Goal: Task Accomplishment & Management: Complete application form

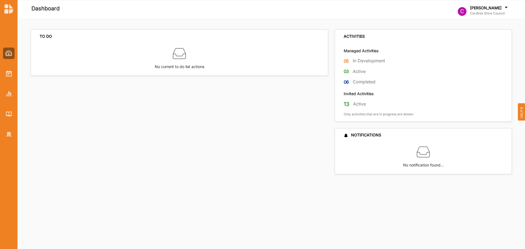
click at [7, 72] on img at bounding box center [9, 74] width 6 height 6
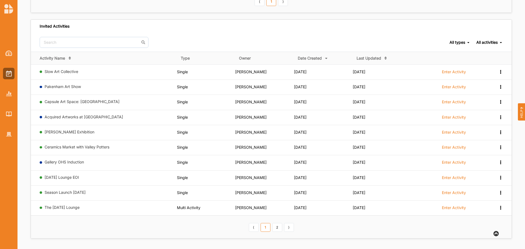
scroll to position [220, 0]
click at [75, 209] on link "The Thursday Lounge" at bounding box center [62, 206] width 35 height 5
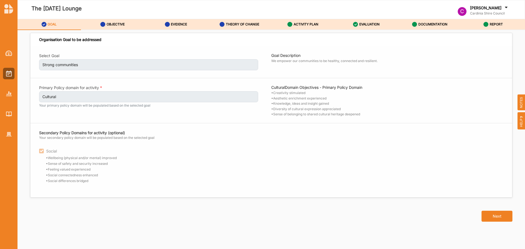
click at [416, 25] on icon at bounding box center [414, 24] width 5 height 5
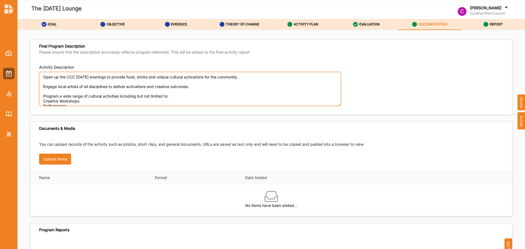
click at [134, 98] on textarea "Open up the CCC on Thursday evenings to provide food, drinks and unique cultura…" at bounding box center [190, 89] width 302 height 34
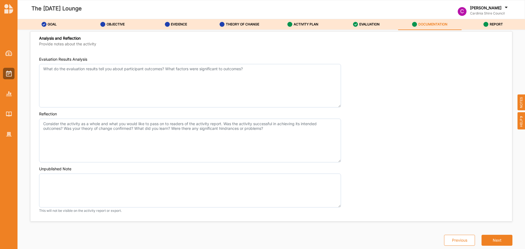
scroll to position [24, 0]
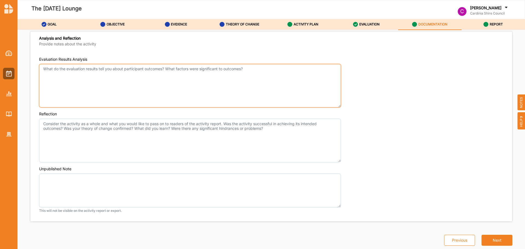
click at [124, 71] on textarea "Evaluation Results Analysis" at bounding box center [190, 86] width 302 height 44
paste textarea "I spoke with some of the punters last night who gave this feedback: “We love th…"
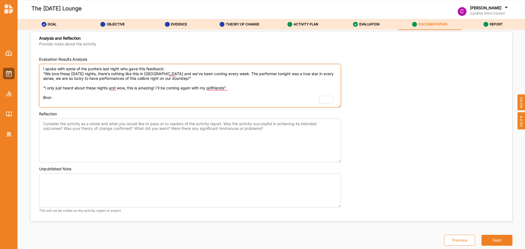
click at [47, 98] on textarea "I spoke with some of the punters last night who gave this feedback: “We love th…" at bounding box center [190, 86] width 302 height 44
type textarea "I spoke with some of the punters last night who gave this feedback: “We love th…"
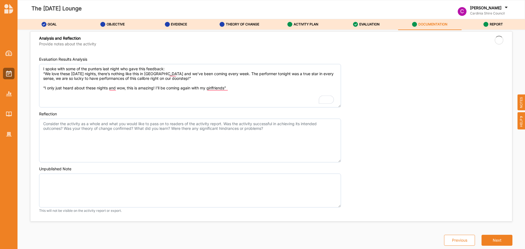
click at [494, 239] on button "Next" at bounding box center [496, 240] width 31 height 11
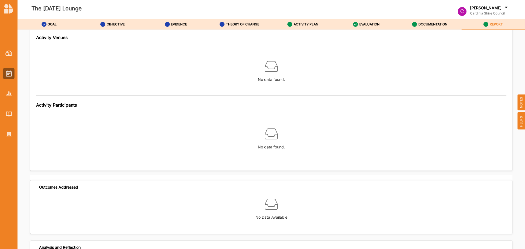
scroll to position [629, 0]
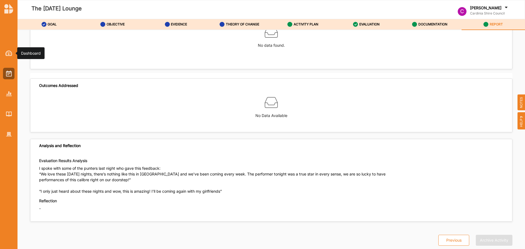
click at [10, 52] on img at bounding box center [8, 53] width 7 height 5
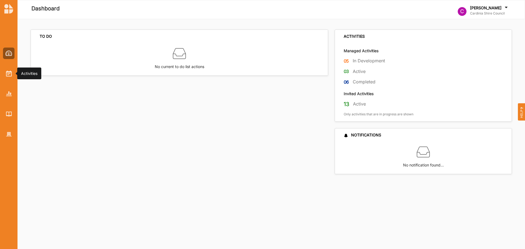
drag, startPoint x: 12, startPoint y: 73, endPoint x: 18, endPoint y: 73, distance: 5.7
click at [12, 73] on div at bounding box center [8, 73] width 11 height 11
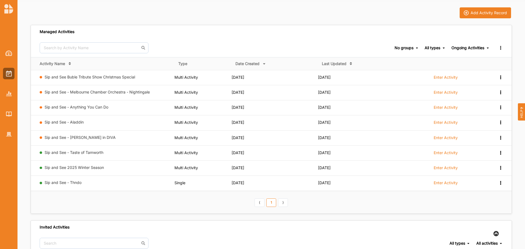
scroll to position [27, 0]
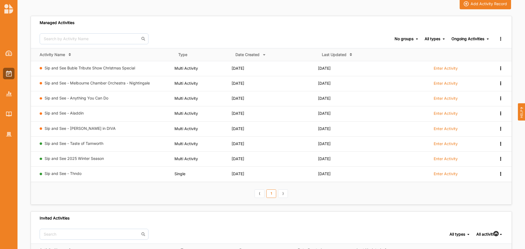
click at [100, 160] on link "Sip and See 2025 Winter Season" at bounding box center [74, 158] width 59 height 5
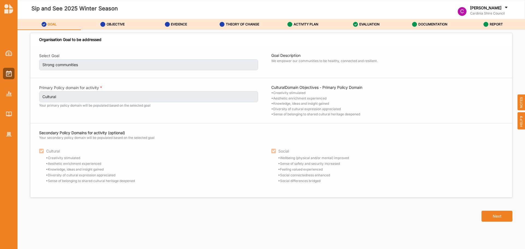
click at [307, 24] on label "ACTIVITY PLAN" at bounding box center [305, 24] width 25 height 4
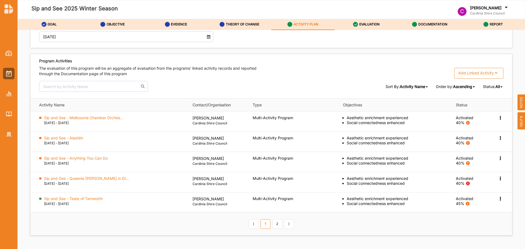
scroll to position [676, 0]
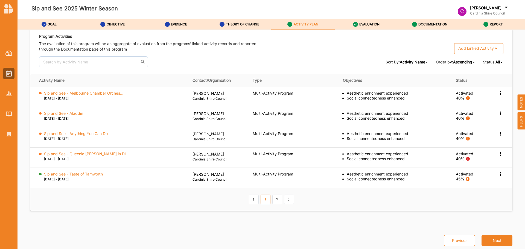
click at [97, 173] on label "Sip and See - Taste of Tamworth" at bounding box center [73, 174] width 59 height 5
click at [483, 51] on div "Add Linked Activity" at bounding box center [476, 48] width 36 height 5
click at [480, 61] on div "Single Activity" at bounding box center [477, 60] width 49 height 10
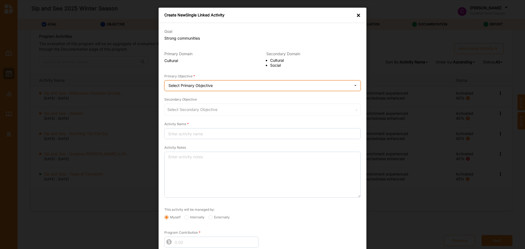
click at [200, 85] on div "Select Primary Objective" at bounding box center [190, 86] width 44 height 4
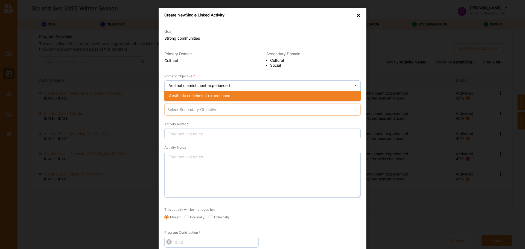
click at [215, 115] on div "Select Secondary Objective Cultural Aesthetic enrichment experienced Social Soc…" at bounding box center [262, 110] width 196 height 12
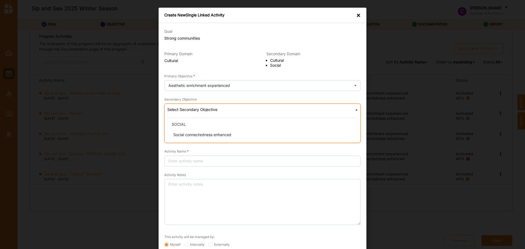
click at [220, 131] on div "Social connectedness enhanced" at bounding box center [264, 135] width 190 height 10
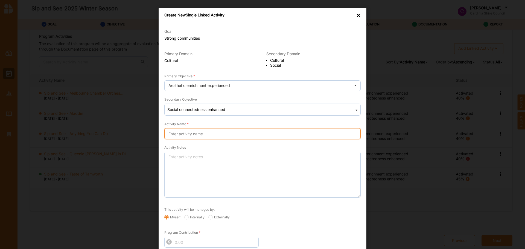
click at [210, 130] on input "Activity Name" at bounding box center [262, 133] width 196 height 11
paste input "Sip and See - Taste of Tamworth"
type input "Sip and See - Taste of Tamworth"
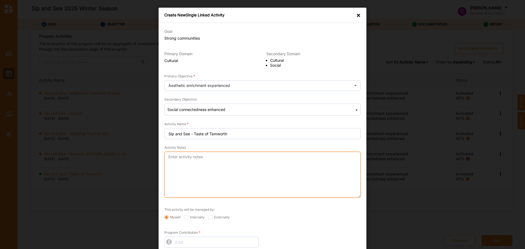
click at [198, 171] on textarea "Activity Notes" at bounding box center [262, 175] width 196 height 46
click at [226, 183] on textarea "Activity Notes" at bounding box center [262, 175] width 196 height 46
paste textarea "Three multi-award-winning acts coming together for one big concert only comes a…"
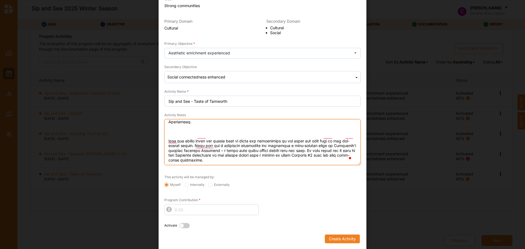
scroll to position [141, 0]
type textarea "Three multi-award-winning acts coming together for one big concert only comes a…"
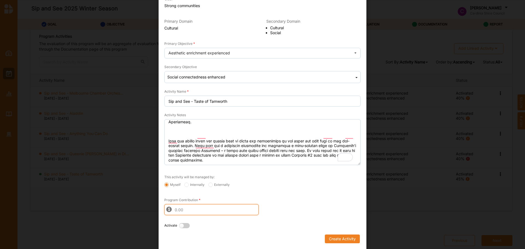
click at [207, 209] on input "Program Contribution" at bounding box center [211, 209] width 94 height 11
click at [195, 211] on input "Program Contribution" at bounding box center [211, 209] width 94 height 11
type input "6050"
click at [180, 224] on label at bounding box center [185, 226] width 13 height 6
radio input "true"
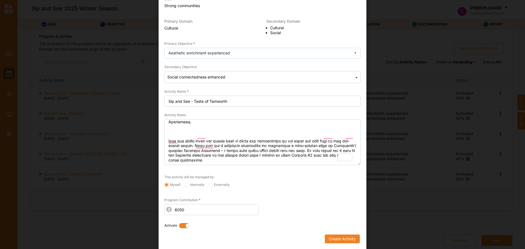
click at [337, 235] on button "Create Activity" at bounding box center [342, 238] width 35 height 9
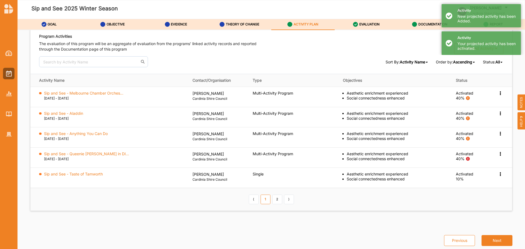
click at [74, 172] on label "Sip and See - Taste of Tamworth" at bounding box center [73, 174] width 59 height 5
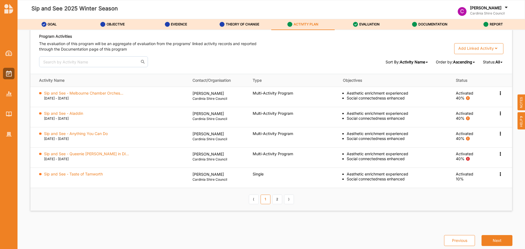
click at [110, 153] on label "Sip and See - Queenie Van de Zandt in DI..." at bounding box center [86, 153] width 85 height 5
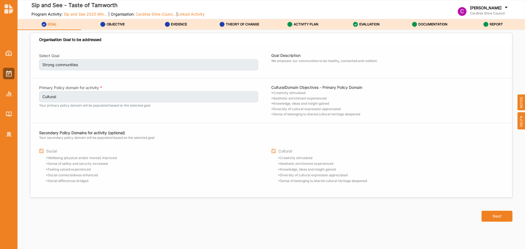
click at [95, 4] on label "Sip and See - Taste of Tamworth" at bounding box center [117, 5] width 173 height 9
copy label "Sip and See - Taste of Tamworth"
click at [113, 24] on label "OBJECTIVE" at bounding box center [116, 24] width 18 height 4
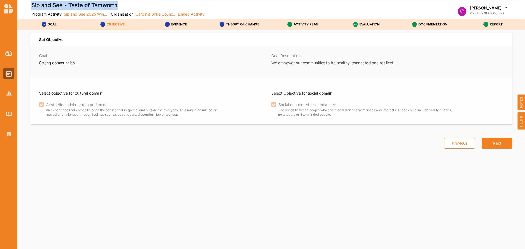
click at [175, 28] on div "EVIDENCE" at bounding box center [176, 24] width 22 height 10
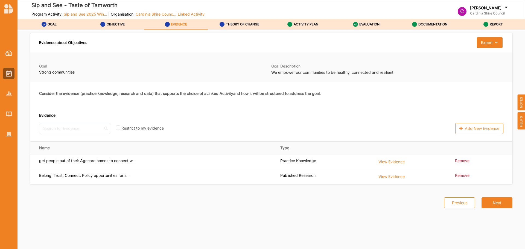
click at [235, 19] on div "Sip and See - Taste of Tamworth Program Activity: Sip and See 2025 Win... | Org…" at bounding box center [172, 9] width 310 height 26
click at [232, 21] on div "THEORY OF CHANGE" at bounding box center [239, 24] width 40 height 10
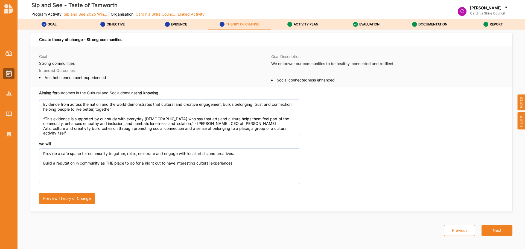
click at [301, 22] on label "ACTIVITY PLAN" at bounding box center [305, 24] width 25 height 4
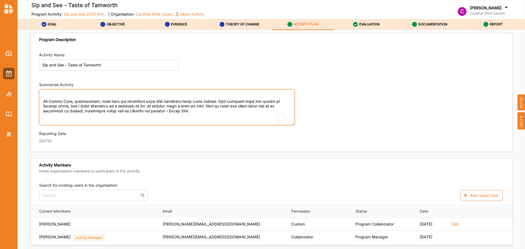
scroll to position [90, 0]
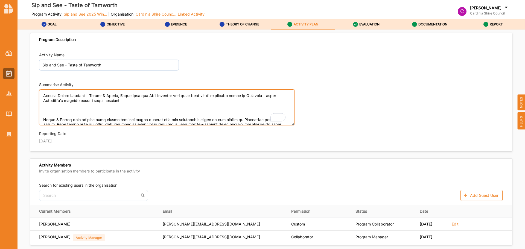
drag, startPoint x: 95, startPoint y: 116, endPoint x: 11, endPoint y: 73, distance: 94.0
click at [11, 73] on div "Sip and See - Taste of Tamworth Program Activity: Sip and See 2025 Win... | Org…" at bounding box center [262, 124] width 525 height 249
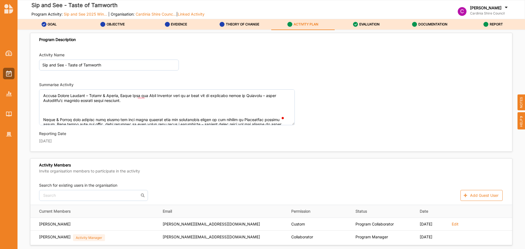
click at [182, 24] on label "EVIDENCE" at bounding box center [179, 24] width 16 height 4
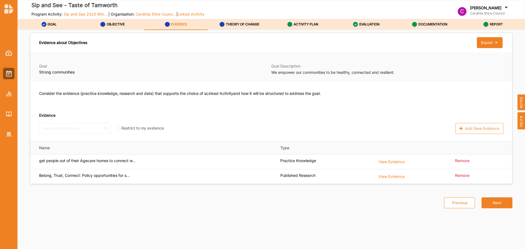
click at [395, 161] on label "View Evidence" at bounding box center [391, 161] width 26 height 6
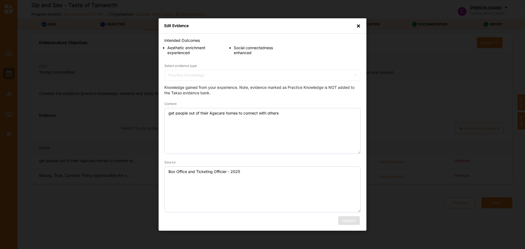
click at [361, 25] on div "Edit Evidence ×" at bounding box center [262, 25] width 208 height 15
click at [357, 26] on div "×" at bounding box center [358, 25] width 4 height 5
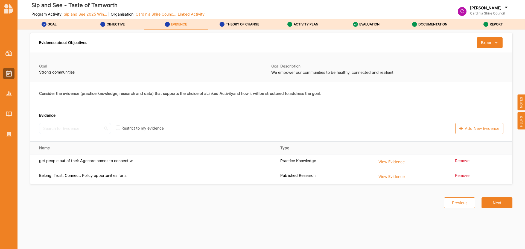
click at [388, 164] on label "View Evidence" at bounding box center [391, 161] width 26 height 6
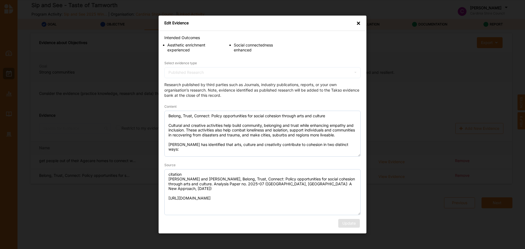
click at [104, 78] on div "Edit Evidence × Intended Outcomes Aesthetic enrichment experienced Social conne…" at bounding box center [262, 124] width 525 height 249
click at [116, 149] on div "Edit Evidence × Intended Outcomes Aesthetic enrichment experienced Social conne…" at bounding box center [262, 124] width 525 height 249
click at [356, 23] on div "×" at bounding box center [358, 22] width 4 height 5
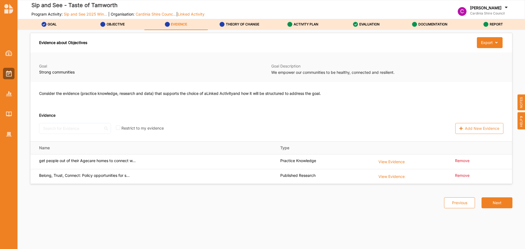
click at [236, 24] on label "THEORY OF CHANGE" at bounding box center [242, 24] width 33 height 4
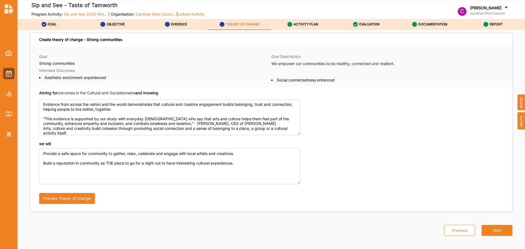
click at [0, 39] on html "Sip and See - Taste of Tamworth Program Activity: Sip and See 2025 Win... | Org…" at bounding box center [262, 124] width 525 height 249
click at [0, 101] on html "Sip and See - Taste of Tamworth Program Activity: Sip and See 2025 Win... | Org…" at bounding box center [262, 124] width 525 height 249
click at [494, 226] on button "Next" at bounding box center [496, 230] width 31 height 11
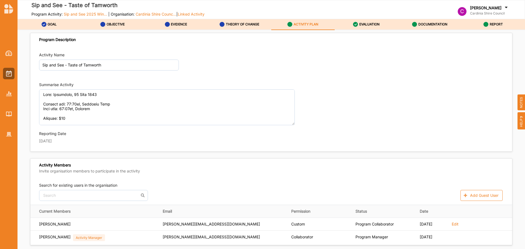
click at [254, 24] on label "THEORY OF CHANGE" at bounding box center [242, 24] width 33 height 4
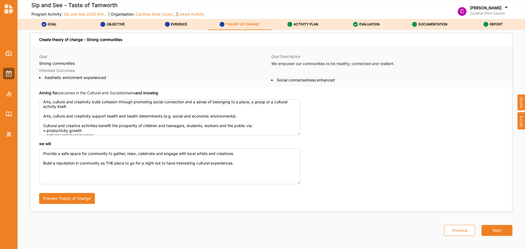
scroll to position [46, 0]
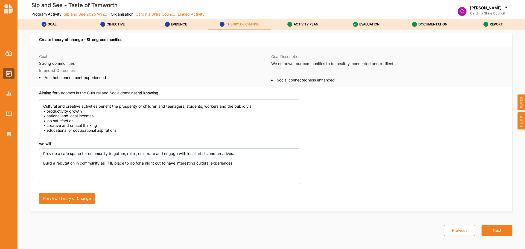
click at [176, 23] on label "EVIDENCE" at bounding box center [179, 24] width 16 height 4
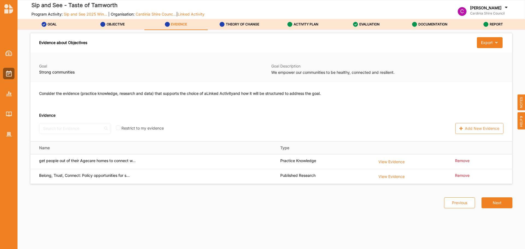
click at [491, 201] on button "Next" at bounding box center [496, 202] width 31 height 11
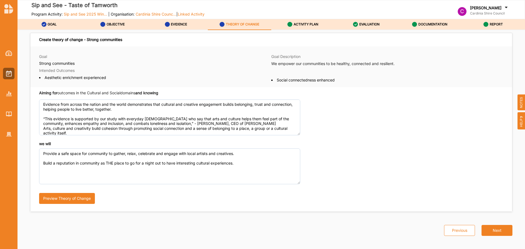
click at [310, 30] on link "ACTIVITY PLAN" at bounding box center [302, 24] width 63 height 11
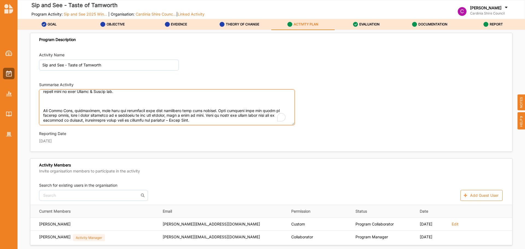
scroll to position [199, 0]
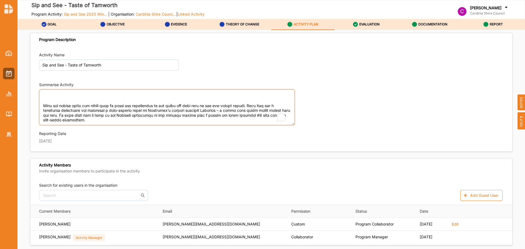
drag, startPoint x: 43, startPoint y: 94, endPoint x: 7, endPoint y: 143, distance: 60.7
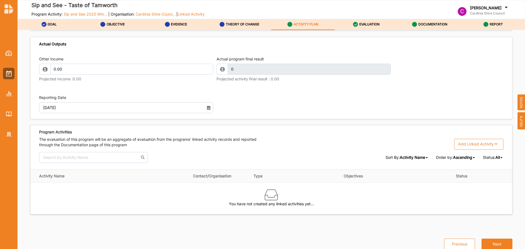
scroll to position [572, 0]
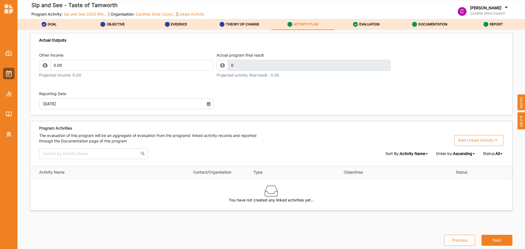
click at [178, 27] on div "EVIDENCE" at bounding box center [176, 24] width 22 height 10
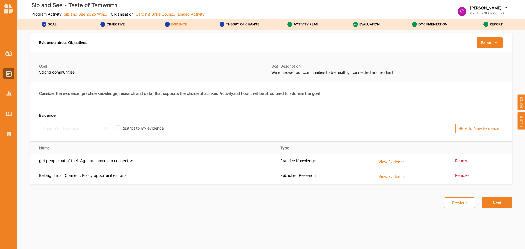
click at [241, 20] on div "THEORY OF CHANGE" at bounding box center [239, 24] width 40 height 10
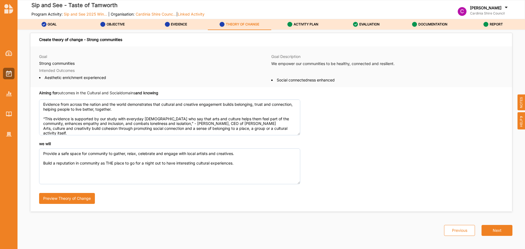
click at [309, 19] on div "Sip and See - Taste of Tamworth Program Activity: Sip and See 2025 Win... | Org…" at bounding box center [172, 9] width 310 height 26
click at [309, 25] on label "ACTIVITY PLAN" at bounding box center [305, 24] width 25 height 4
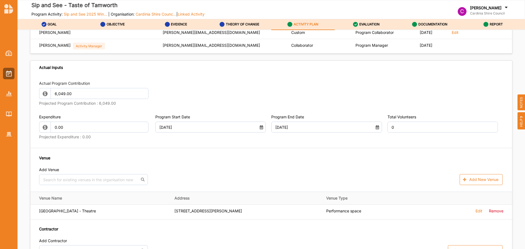
scroll to position [135, 0]
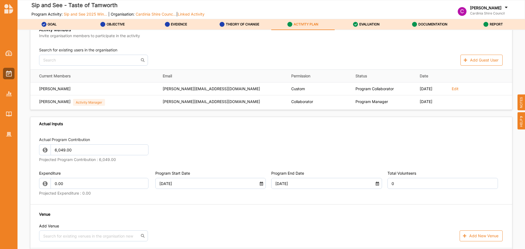
click at [368, 27] on div "EVALUATION" at bounding box center [366, 24] width 27 height 10
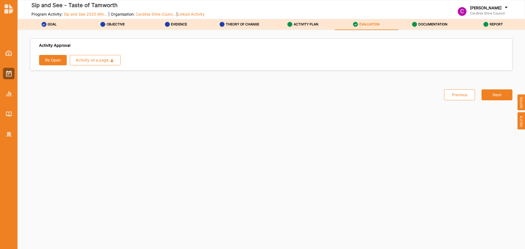
click at [324, 26] on link "ACTIVITY PLAN" at bounding box center [302, 24] width 63 height 11
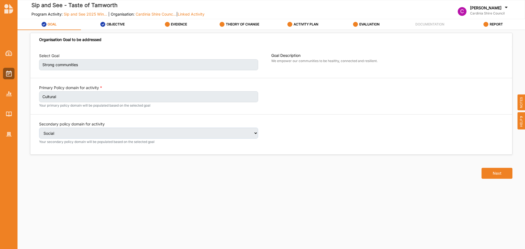
select select "2"
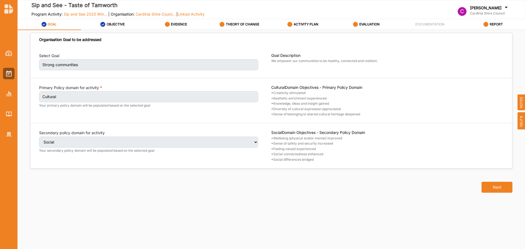
select select "2"
click at [499, 186] on button "Next" at bounding box center [496, 187] width 31 height 11
select select "2"
select select "9"
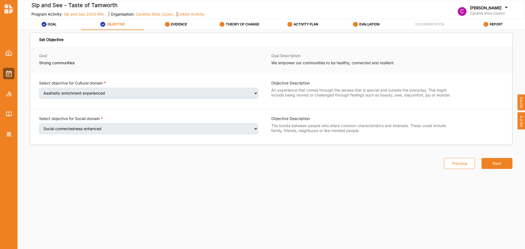
click at [498, 164] on button "Next" at bounding box center [496, 163] width 31 height 11
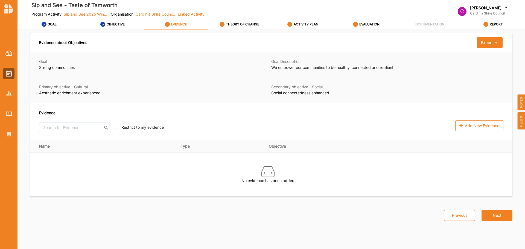
click at [491, 129] on div "Add New Evidence" at bounding box center [479, 125] width 48 height 11
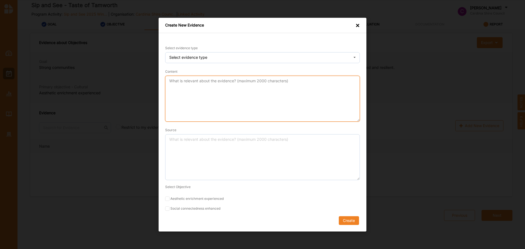
click at [245, 90] on textarea "Content" at bounding box center [262, 98] width 195 height 46
type textarea "v"
paste textarea "get people out of their Agecare homes to connect with others"
type textarea "get people out of their Agecare homes to connect with others"
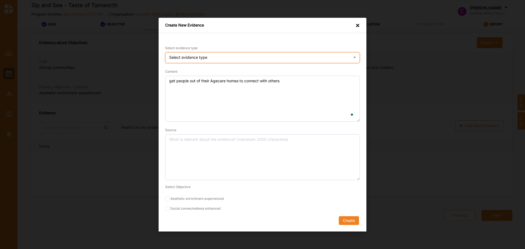
click at [218, 57] on div "Select evidence type Practice Knowledge Published Research Data" at bounding box center [262, 57] width 195 height 11
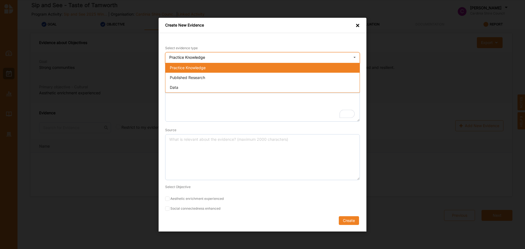
click at [217, 66] on div "Practice Knowledge" at bounding box center [262, 68] width 194 height 10
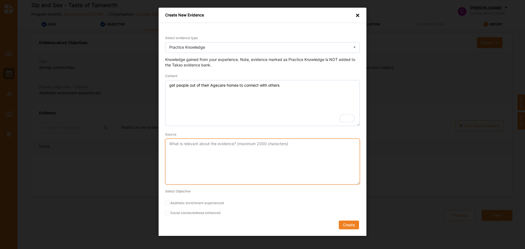
click at [251, 173] on textarea "Source" at bounding box center [262, 162] width 195 height 46
paste textarea "Box Office and Ticketing Officier - 2025"
type textarea "Box Office and Ticketing Officier - 2025"
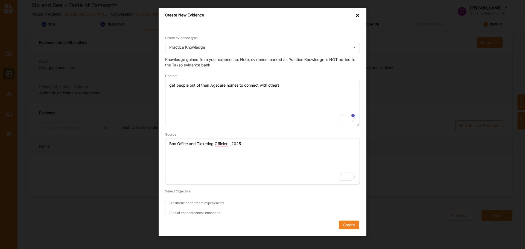
click at [227, 200] on form "Select evidence type Practice Knowledge Practice Knowledge Published Research D…" at bounding box center [262, 132] width 195 height 194
drag, startPoint x: 208, startPoint y: 210, endPoint x: 210, endPoint y: 205, distance: 5.3
click at [208, 209] on form "Select evidence type Practice Knowledge Practice Knowledge Published Research D…" at bounding box center [262, 132] width 195 height 194
click at [210, 203] on label "Aesthetic enrichment experienced" at bounding box center [262, 203] width 195 height 4
click at [169, 203] on input "Aesthetic enrichment experienced" at bounding box center [167, 203] width 4 height 4
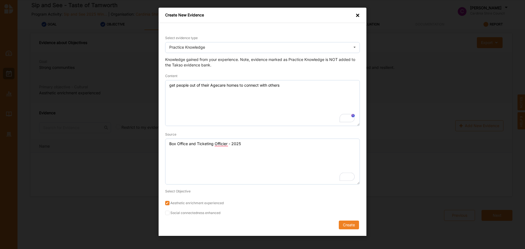
checkbox input "true"
click at [203, 214] on label "Social connectedness enhanced" at bounding box center [262, 213] width 195 height 4
click at [169, 214] on input "Social connectedness enhanced" at bounding box center [167, 213] width 4 height 4
checkbox input "true"
click at [345, 227] on button "Create" at bounding box center [349, 225] width 20 height 9
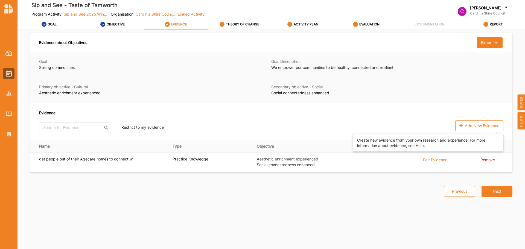
click at [468, 124] on div "Add New Evidence" at bounding box center [479, 125] width 48 height 11
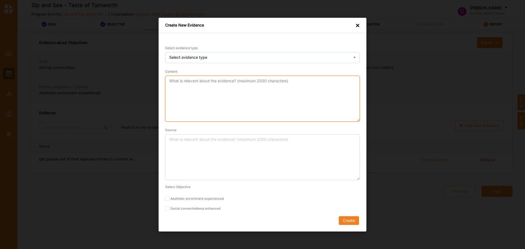
click at [216, 93] on textarea "Content" at bounding box center [262, 98] width 195 height 46
paste textarea "Belong, Trust, Connect: Policy opportunities for social cohesion through arts a…"
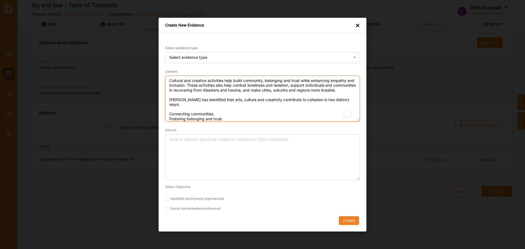
scroll to position [10, 0]
type textarea "Belong, Trust, Connect: Policy opportunities for social cohesion through arts a…"
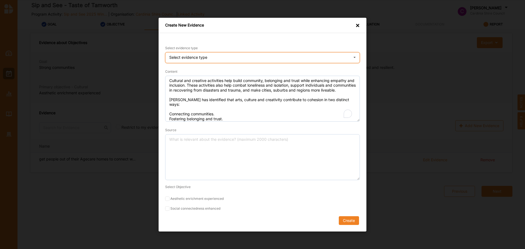
click at [209, 62] on div "Select evidence type Practice Knowledge Published Research Data" at bounding box center [262, 57] width 195 height 11
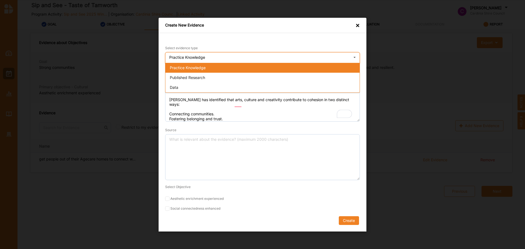
click at [202, 75] on span "Published Research" at bounding box center [187, 77] width 35 height 5
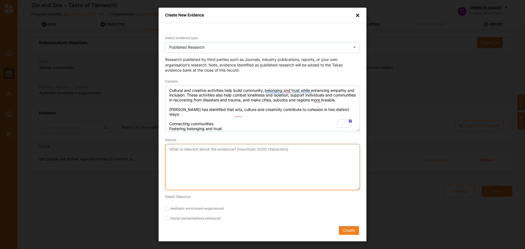
click at [222, 171] on textarea "Source" at bounding box center [262, 167] width 195 height 46
paste textarea "citation [PERSON_NAME] and [PERSON_NAME], Belong, Trust, Connect: Policy opport…"
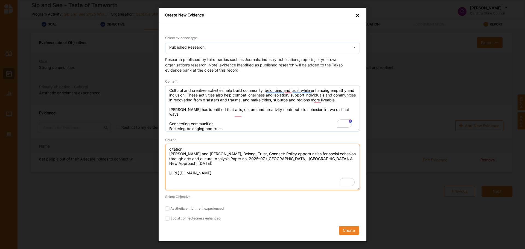
type textarea "citation [PERSON_NAME] and [PERSON_NAME], Belong, Trust, Connect: Policy opport…"
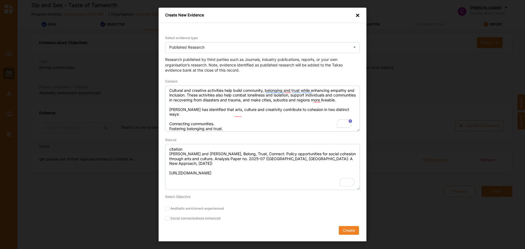
drag, startPoint x: 181, startPoint y: 208, endPoint x: 181, endPoint y: 212, distance: 4.7
click at [181, 208] on label "Aesthetic enrichment experienced" at bounding box center [262, 208] width 195 height 4
click at [169, 208] on input "Aesthetic enrichment experienced" at bounding box center [167, 208] width 4 height 4
checkbox input "true"
click at [181, 216] on label "Social connectedness enhanced" at bounding box center [262, 218] width 195 height 4
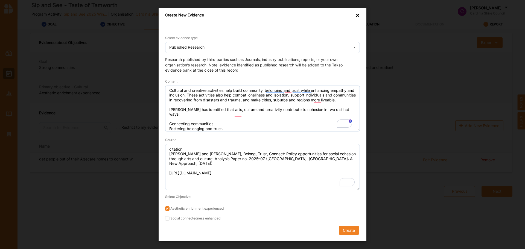
click at [169, 216] on input "Social connectedness enhanced" at bounding box center [167, 218] width 4 height 4
checkbox input "true"
click at [355, 228] on button "Create" at bounding box center [349, 230] width 20 height 9
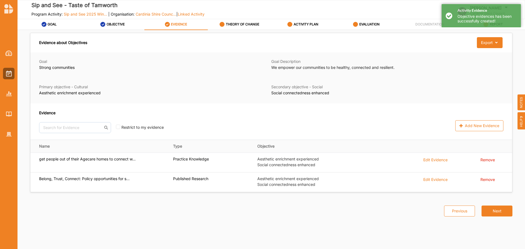
click at [487, 211] on button "Next" at bounding box center [496, 210] width 31 height 11
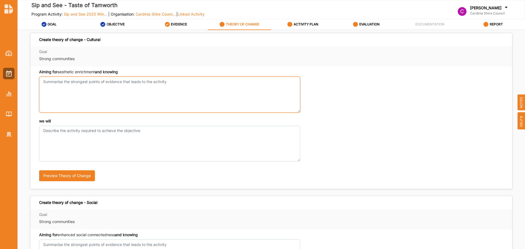
click at [110, 87] on textarea "Aiming for aesthetic enrichment and knowing" at bounding box center [169, 95] width 261 height 36
paste textarea "Evidence from across the nation and the world demonstrates that cultural and cr…"
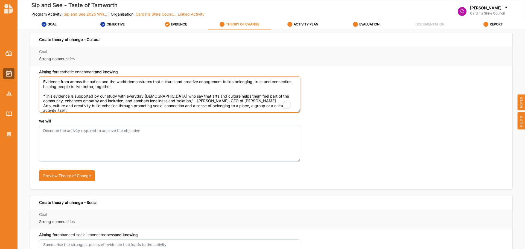
scroll to position [43, 0]
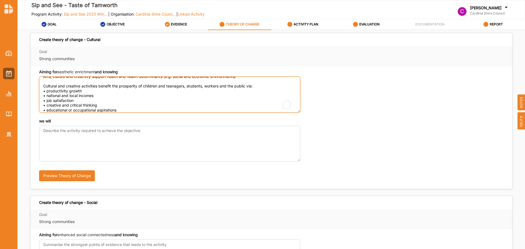
type textarea "Evidence from across the nation and the world demonstrates that cultural and cr…"
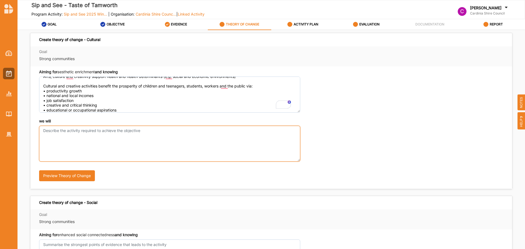
click at [83, 134] on textarea "we will" at bounding box center [169, 144] width 261 height 36
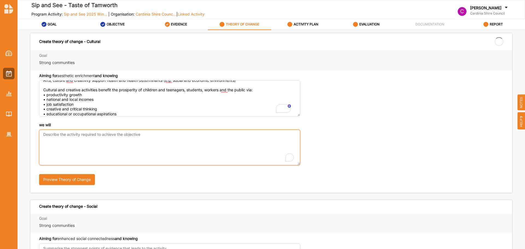
paste textarea "Provide a safe space for community to gather, relax, celebrate and engage with …"
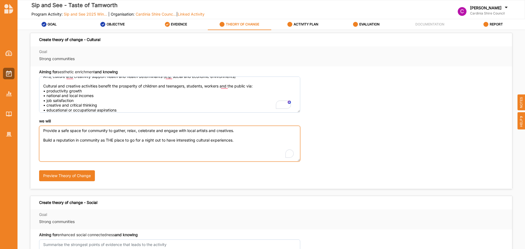
type textarea "Provide a safe space for community to gather, relax, celebrate and engage with …"
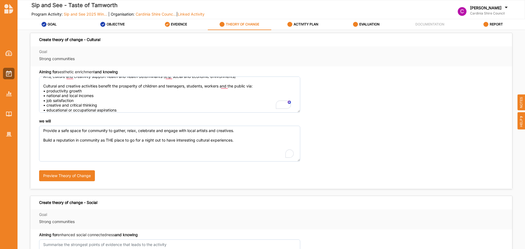
click at [85, 175] on button "Preview Theory of Change" at bounding box center [67, 175] width 56 height 11
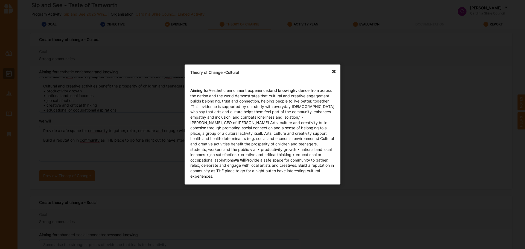
click at [329, 72] on div "Theory of Change - Cultural" at bounding box center [262, 72] width 156 height 17
click at [333, 71] on icon at bounding box center [335, 68] width 9 height 9
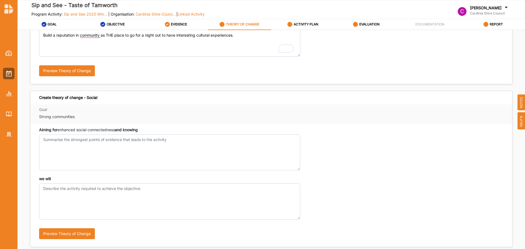
scroll to position [109, 0]
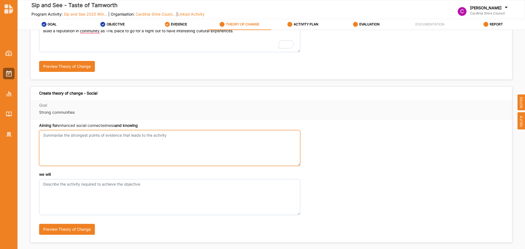
click at [164, 155] on textarea "Aiming for aesthetic enrichment and knowing" at bounding box center [169, 148] width 261 height 36
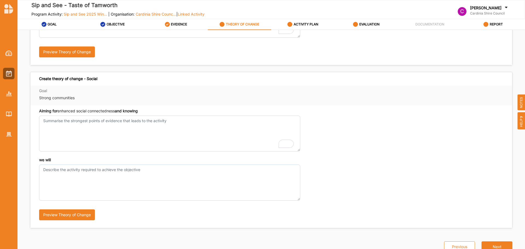
scroll to position [130, 0]
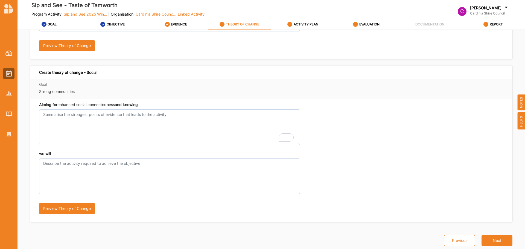
click at [490, 241] on button "Next" at bounding box center [496, 240] width 31 height 11
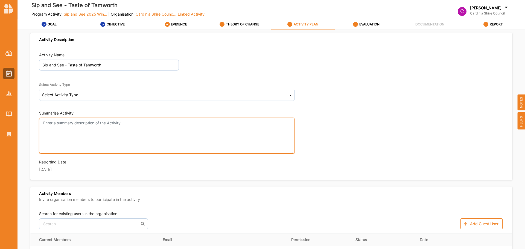
click at [73, 124] on textarea "Summarise Activity" at bounding box center [167, 136] width 256 height 36
paste textarea "Lore: Ipsumdolo, 38 Sita 8943 Consect adi: 87:40el, Seddoeiu Temp Inci utla: 24…"
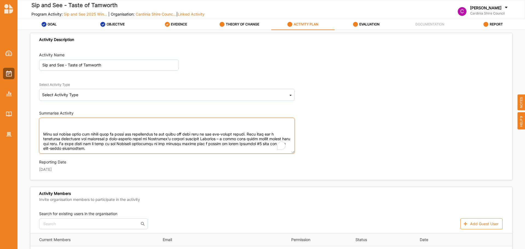
type textarea "Lore: Ipsumdolo, 38 Sita 8943 Consect adi: 87:40el, Seddoeiu Temp Inci utla: 24…"
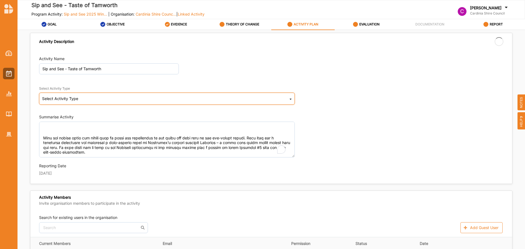
click at [80, 97] on div "Select Activity Type Cultural infrastructure development Acquisitions and Commi…" at bounding box center [167, 99] width 256 height 12
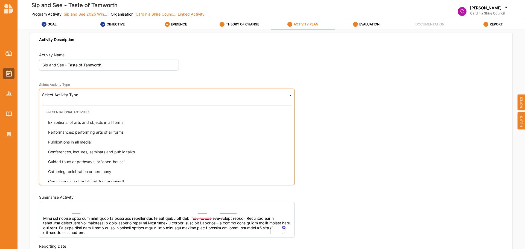
scroll to position [42, 0]
click at [170, 131] on div "Performances: performing arts of all forms" at bounding box center [168, 132] width 249 height 10
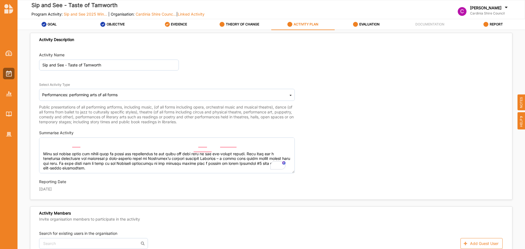
scroll to position [0, 0]
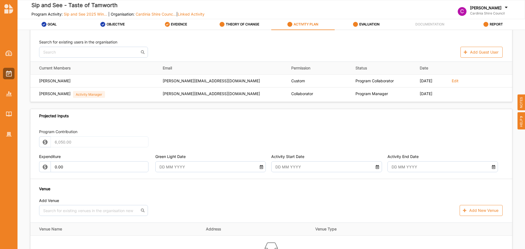
click at [232, 168] on input "text" at bounding box center [205, 166] width 99 height 11
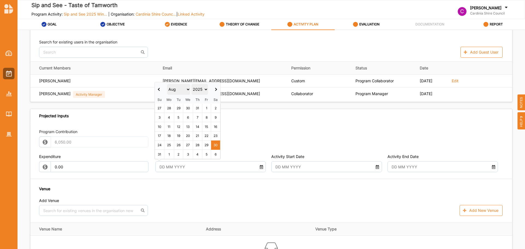
click at [159, 90] on span at bounding box center [159, 89] width 3 height 3
click at [218, 90] on th at bounding box center [216, 90] width 9 height 14
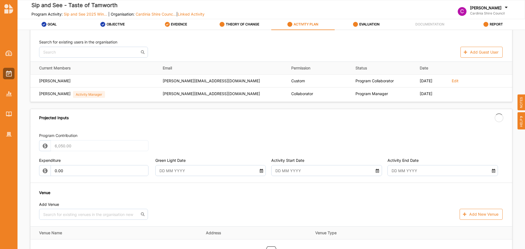
type input "23 Jul 2025"
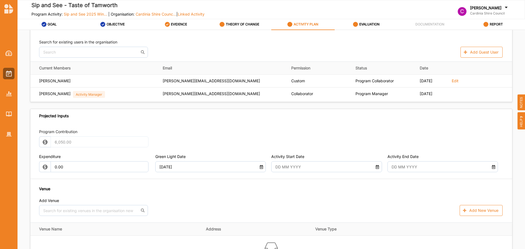
click at [294, 168] on input "text" at bounding box center [321, 166] width 99 height 11
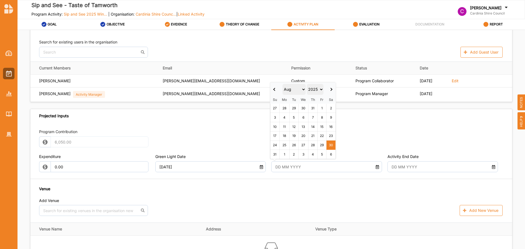
click at [276, 91] on th at bounding box center [274, 90] width 9 height 14
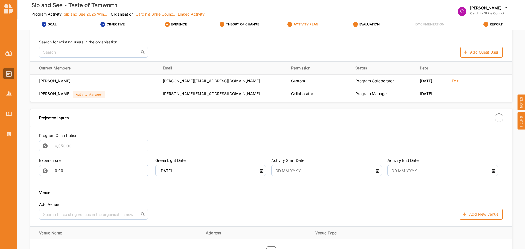
type input "23 Jul 2025"
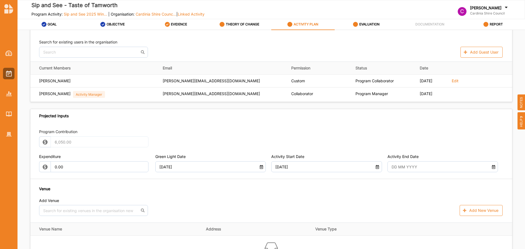
click at [405, 164] on input "text" at bounding box center [437, 166] width 99 height 11
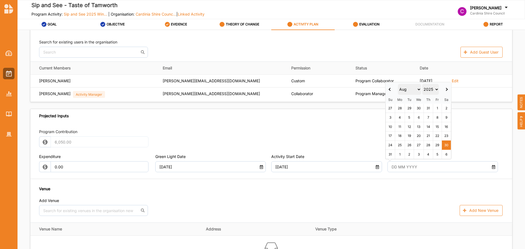
click at [393, 90] on th at bounding box center [390, 90] width 9 height 14
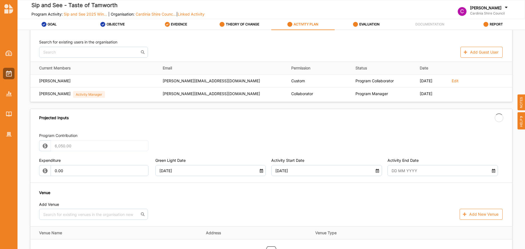
type input "23 Jul 2025"
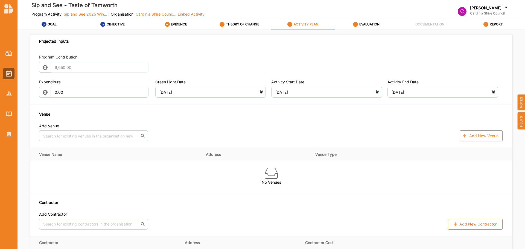
scroll to position [273, 0]
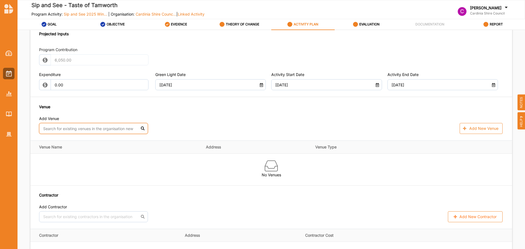
click at [97, 130] on input "text" at bounding box center [93, 128] width 109 height 11
type input "the"
click at [96, 142] on div "Cardinia Cultural Centre - Theatre" at bounding box center [93, 141] width 108 height 12
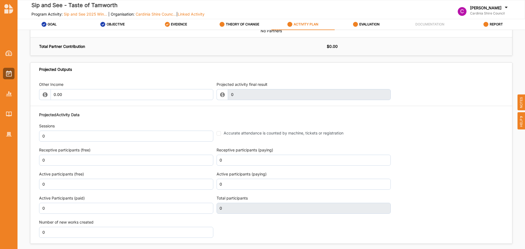
scroll to position [645, 0]
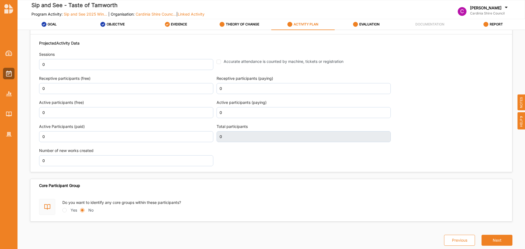
click at [498, 235] on button "Next" at bounding box center [496, 240] width 31 height 11
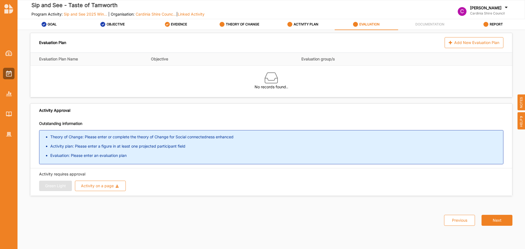
click at [228, 23] on label "THEORY OF CHANGE" at bounding box center [242, 24] width 33 height 4
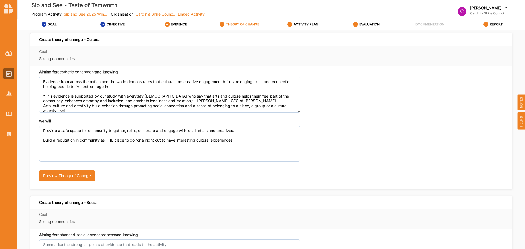
scroll to position [130, 0]
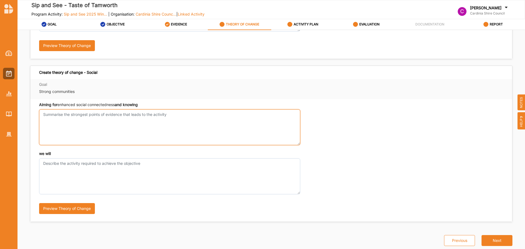
drag, startPoint x: 138, startPoint y: 130, endPoint x: 133, endPoint y: 126, distance: 6.1
paste textarea "shared cultural experiences that reflect diverse identities"
type textarea "shared cultural experiences that reflect diverse identities"
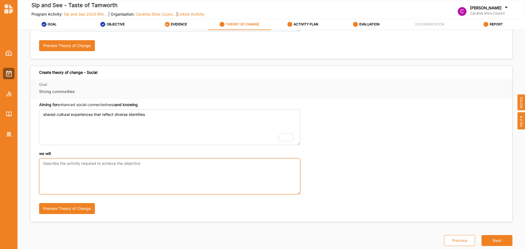
click at [151, 31] on textarea "we will" at bounding box center [169, 14] width 261 height 36
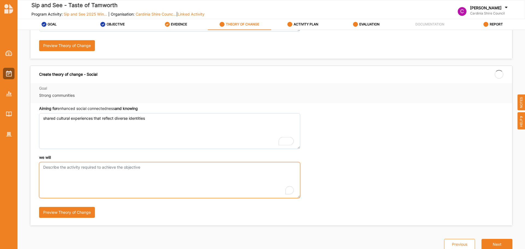
paste textarea "show a deeper appreciation of cumminity through music"
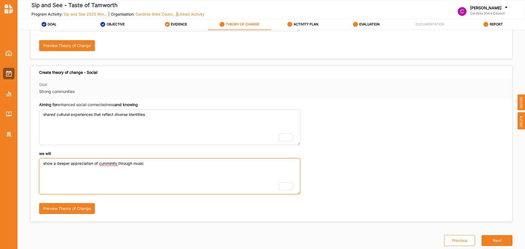
type textarea "show a deeper appreciation of cumminity through music"
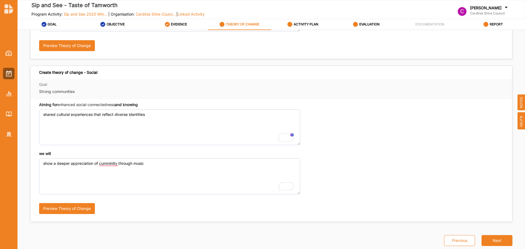
click at [498, 243] on button "Next" at bounding box center [496, 240] width 31 height 11
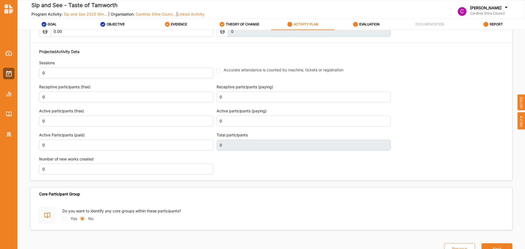
scroll to position [645, 0]
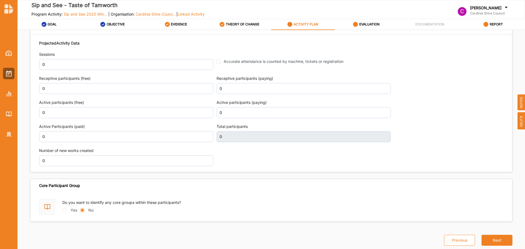
click at [499, 239] on button "Next" at bounding box center [496, 240] width 31 height 11
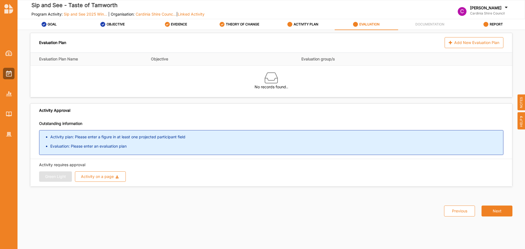
click at [296, 23] on label "ACTIVITY PLAN" at bounding box center [305, 24] width 25 height 4
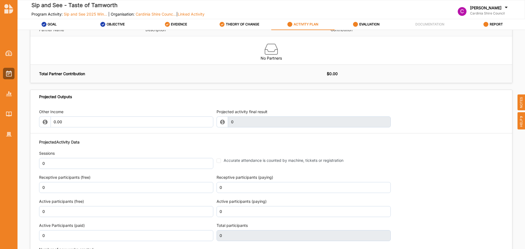
scroll to position [645, 0]
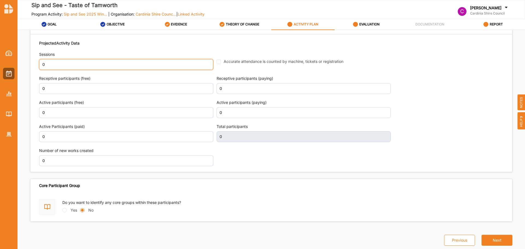
drag, startPoint x: 67, startPoint y: 68, endPoint x: 11, endPoint y: 69, distance: 55.5
click at [11, 69] on div "Sip and See - Taste of Tamworth Program Activity: Sip and See 2025 Win... | Org…" at bounding box center [262, 124] width 525 height 249
type input "1"
click at [376, 158] on div "Projected Activity Data Sessions 1 Accurate attendance is counted by machine, t…" at bounding box center [271, 102] width 464 height 131
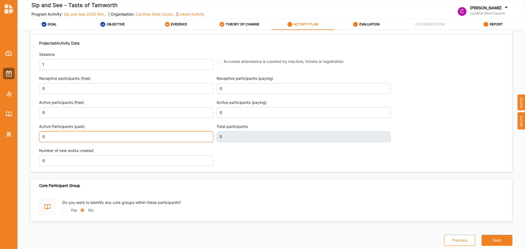
drag, startPoint x: 95, startPoint y: 139, endPoint x: 51, endPoint y: 135, distance: 45.0
click at [51, 135] on input "0" at bounding box center [126, 136] width 174 height 11
drag, startPoint x: 73, startPoint y: 138, endPoint x: 3, endPoint y: 129, distance: 70.3
click at [4, 129] on div "Sip and See - Taste of Tamworth Program Activity: Sip and See 2025 Win... | Org…" at bounding box center [262, 124] width 525 height 249
click at [113, 138] on input "0" at bounding box center [126, 136] width 174 height 11
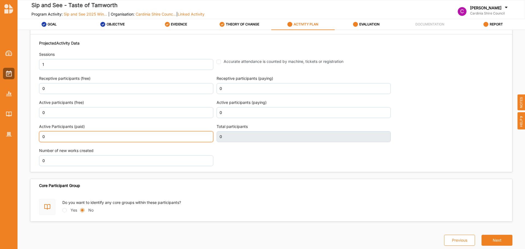
click at [113, 138] on input "0" at bounding box center [126, 136] width 174 height 11
type input "311"
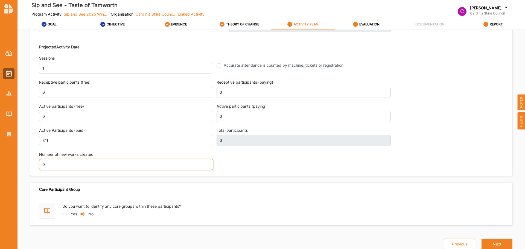
scroll to position [649, 0]
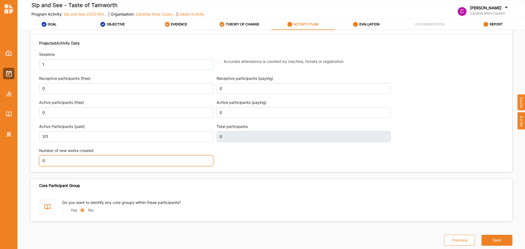
drag, startPoint x: 115, startPoint y: 160, endPoint x: 29, endPoint y: 143, distance: 87.6
type input "311"
click at [501, 239] on button "Next" at bounding box center [496, 240] width 31 height 11
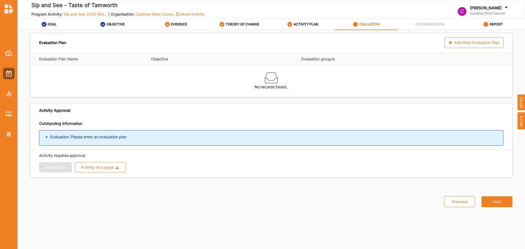
click at [120, 137] on li "Evaluation: Please enter an evaluation plan" at bounding box center [276, 136] width 453 height 5
click at [295, 23] on label "ACTIVITY PLAN" at bounding box center [305, 24] width 25 height 4
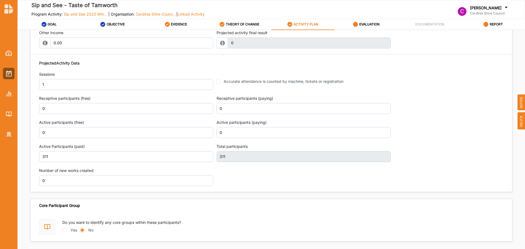
scroll to position [645, 0]
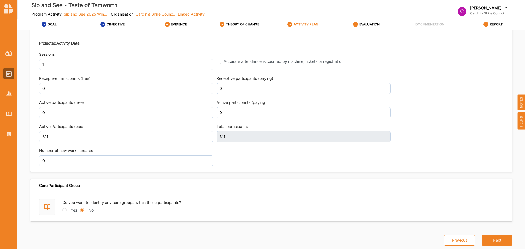
click at [491, 238] on button "Next" at bounding box center [496, 240] width 31 height 11
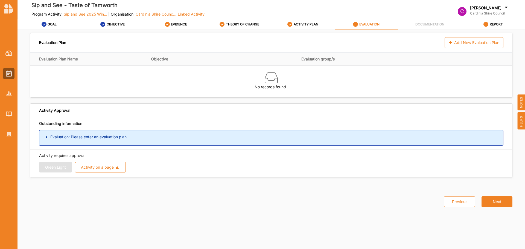
click at [118, 138] on li "Evaluation: Please enter an evaluation plan" at bounding box center [276, 136] width 453 height 5
click at [489, 39] on div "Add New Evaluation Plan" at bounding box center [473, 42] width 59 height 11
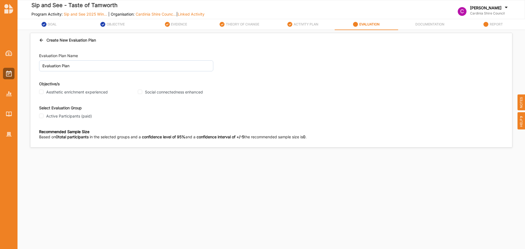
click at [85, 93] on label "Aesthetic enrichment experienced" at bounding box center [76, 92] width 61 height 5
click at [43, 93] on input "Aesthetic enrichment experienced" at bounding box center [41, 92] width 4 height 4
checkbox input "true"
click at [161, 91] on label "Social connectedness enhanced" at bounding box center [174, 92] width 58 height 5
click at [142, 91] on input "Social connectedness enhanced" at bounding box center [140, 92] width 4 height 4
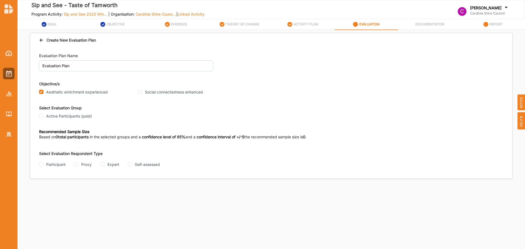
checkbox input "true"
click at [64, 117] on label "Active Participants (paid)" at bounding box center [69, 116] width 46 height 5
click at [43, 117] on input "Active Participants (paid)" at bounding box center [41, 116] width 4 height 4
checkbox input "true"
click at [65, 165] on div "Participant" at bounding box center [55, 164] width 19 height 6
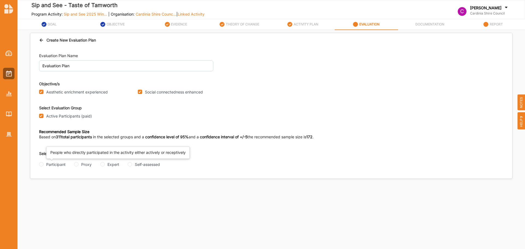
click at [43, 165] on input "Participant" at bounding box center [41, 164] width 4 height 4
radio input "true"
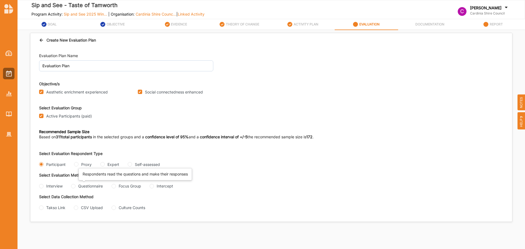
click at [91, 187] on div "Questionnaire" at bounding box center [90, 186] width 25 height 6
click at [75, 187] on input "Questionnaire" at bounding box center [73, 186] width 4 height 4
radio input "true"
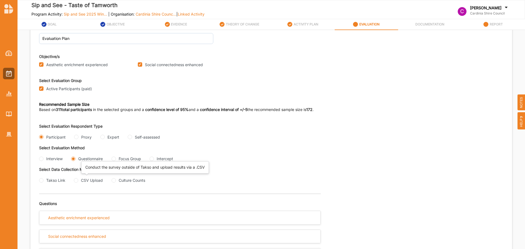
scroll to position [44, 0]
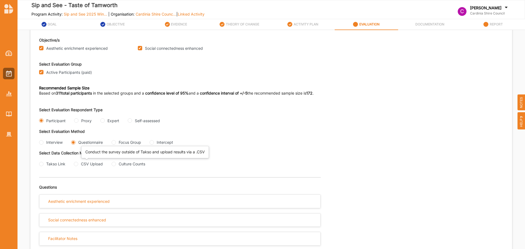
click at [84, 163] on div "CSV Upload" at bounding box center [92, 164] width 22 height 6
click at [78, 163] on input "CSV Upload" at bounding box center [76, 164] width 4 height 4
radio input "true"
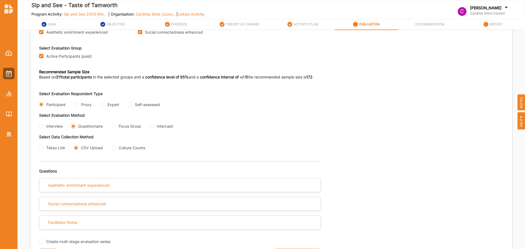
scroll to position [74, 0]
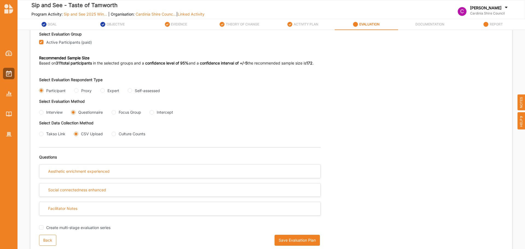
click at [58, 239] on div "Back Save Evaluation Plan" at bounding box center [179, 243] width 281 height 16
click at [48, 237] on button "Back" at bounding box center [47, 240] width 17 height 11
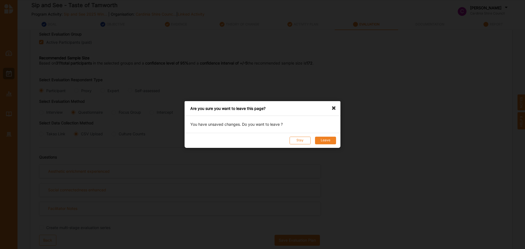
click at [305, 142] on button "Stay" at bounding box center [299, 141] width 21 height 8
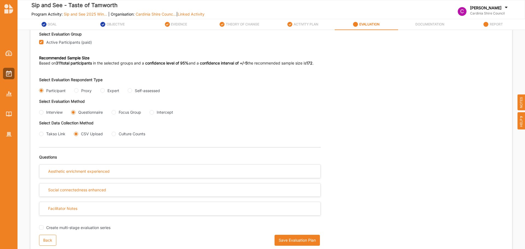
click at [312, 25] on label "ACTIVITY PLAN" at bounding box center [305, 24] width 25 height 4
click at [302, 21] on div "ACTIVITY PLAN" at bounding box center [302, 24] width 31 height 10
click at [43, 243] on button "Back" at bounding box center [47, 240] width 17 height 11
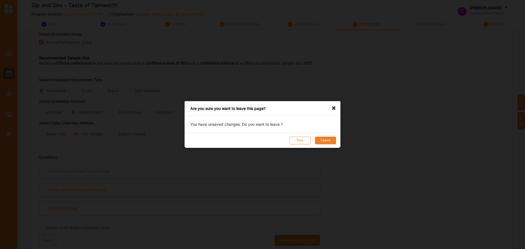
click at [325, 140] on button "Leave" at bounding box center [325, 141] width 21 height 8
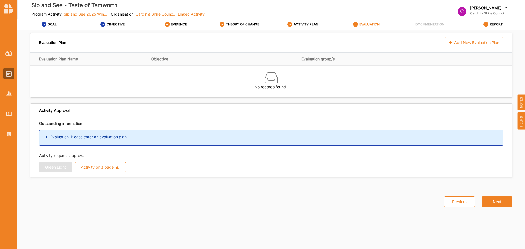
scroll to position [0, 0]
click at [306, 24] on label "ACTIVITY PLAN" at bounding box center [305, 24] width 25 height 4
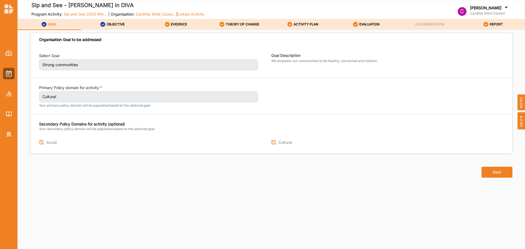
click at [507, 174] on button "Next" at bounding box center [496, 172] width 31 height 11
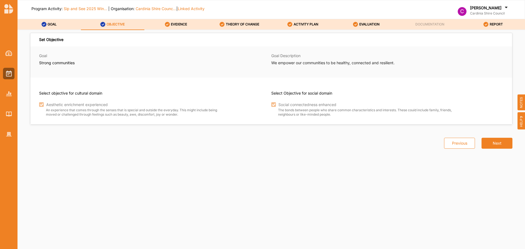
click at [495, 130] on div "Previous Next" at bounding box center [474, 137] width 75 height 24
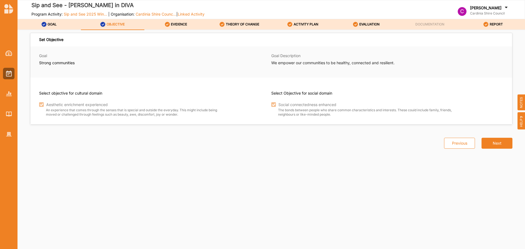
click at [494, 143] on button "Next" at bounding box center [496, 143] width 31 height 11
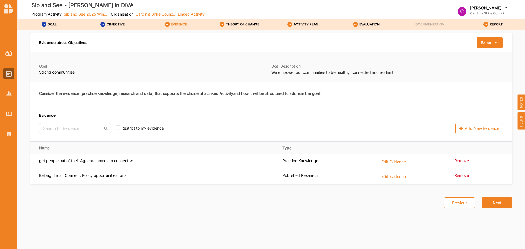
click at [239, 25] on label "THEORY OF CHANGE" at bounding box center [242, 24] width 33 height 4
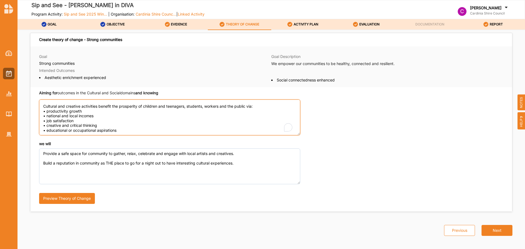
scroll to position [46, 0]
drag, startPoint x: 147, startPoint y: 129, endPoint x: 0, endPoint y: 57, distance: 164.0
click at [0, 57] on div "Sip and See - [PERSON_NAME] in DIVA Program Activity: Sip and See 2025 Win... |…" at bounding box center [262, 124] width 525 height 249
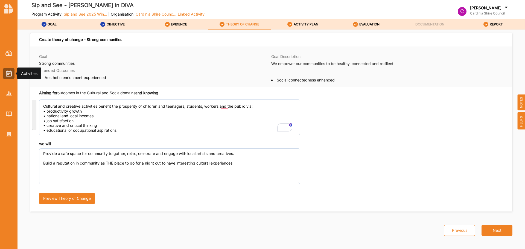
click at [10, 69] on div at bounding box center [8, 73] width 11 height 11
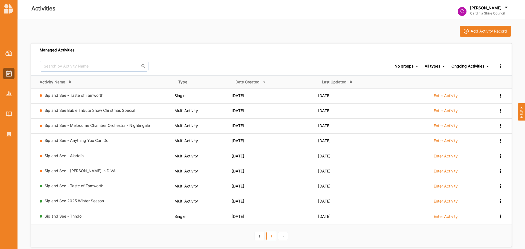
click at [76, 216] on link "Sip and See - Thndo" at bounding box center [63, 216] width 37 height 5
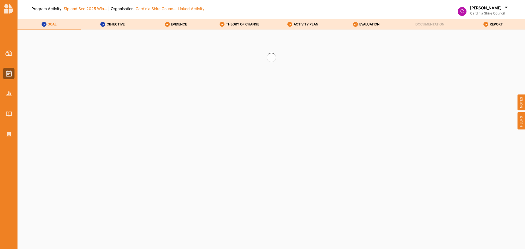
select select "2"
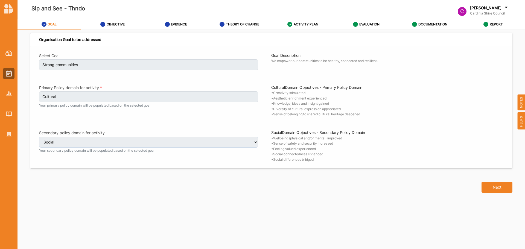
click at [236, 22] on label "THEORY OF CHANGE" at bounding box center [242, 24] width 33 height 4
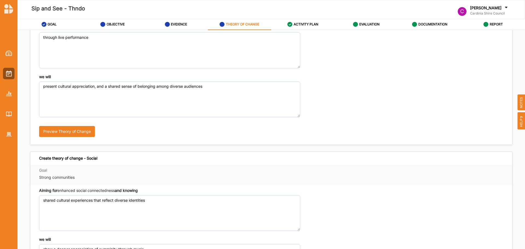
scroll to position [130, 0]
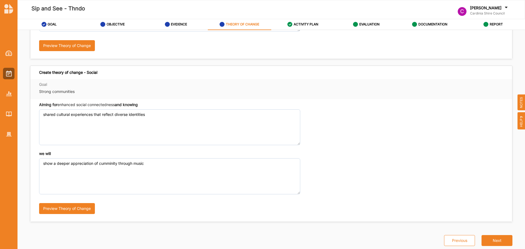
click at [0, 92] on div "Sip and See - Thndo C [PERSON_NAME] Cardinia Shire Council C Cardinia Shire ...…" at bounding box center [262, 124] width 525 height 249
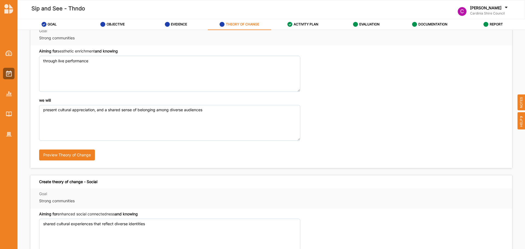
scroll to position [0, 0]
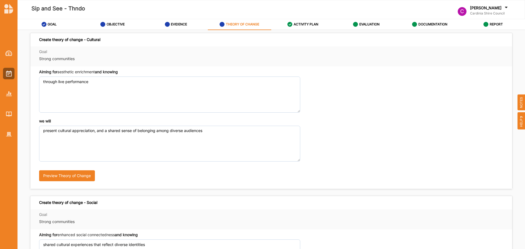
click at [0, 71] on div "Sip and See - Thndo C [PERSON_NAME] Cardinia Shire Council C Cardinia Shire ...…" at bounding box center [262, 124] width 525 height 249
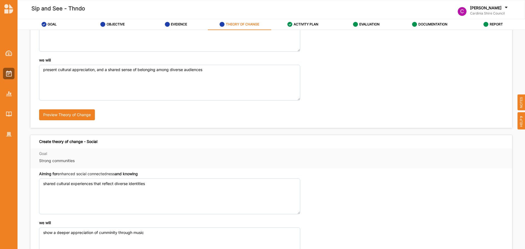
scroll to position [130, 0]
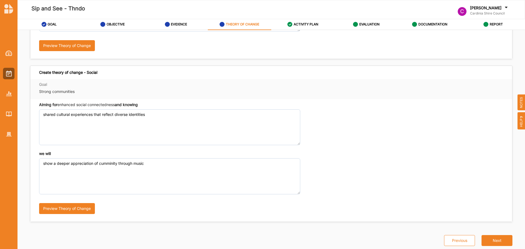
click at [4, 99] on div "Sip and See - Thndo C [PERSON_NAME] Cardinia Shire Council C Cardinia Shire ...…" at bounding box center [262, 124] width 525 height 249
click at [0, 143] on div "Sip and See - Thndo C [PERSON_NAME] Cardinia Shire Council C Cardinia Shire ...…" at bounding box center [262, 124] width 525 height 249
